Goal: Task Accomplishment & Management: Manage account settings

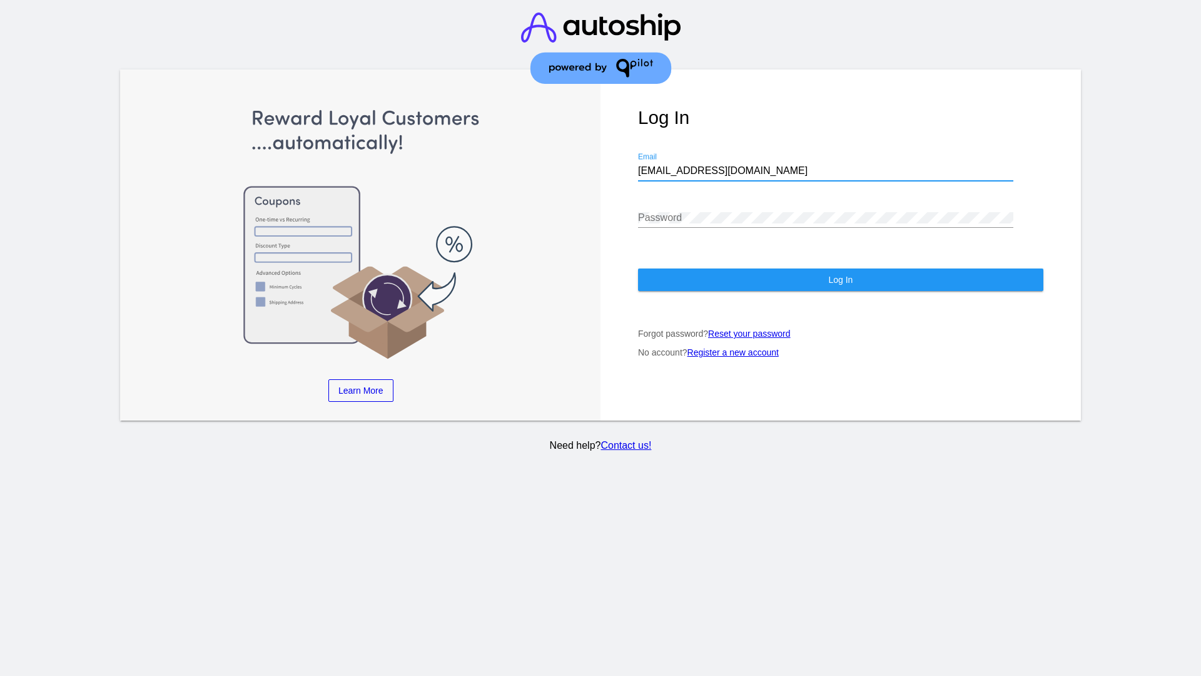
type input "[EMAIL_ADDRESS][DOMAIN_NAME]"
click at [840, 280] on span "Log In" at bounding box center [840, 280] width 24 height 10
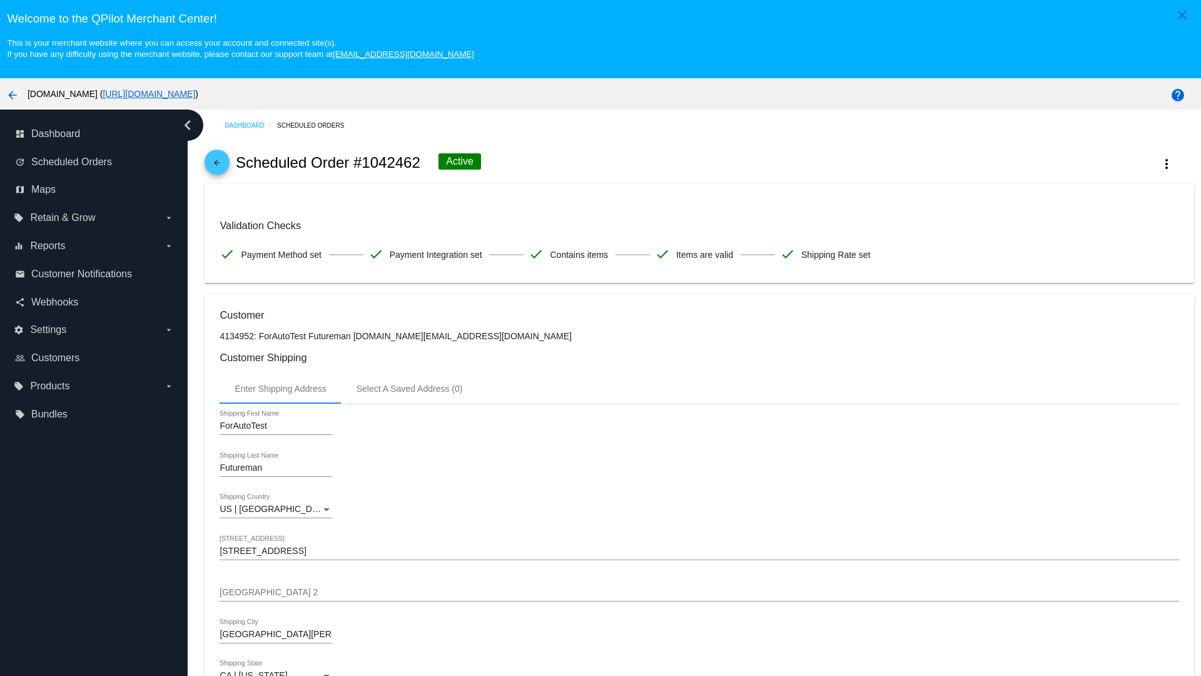
scroll to position [822, 0]
